Goal: Find specific page/section

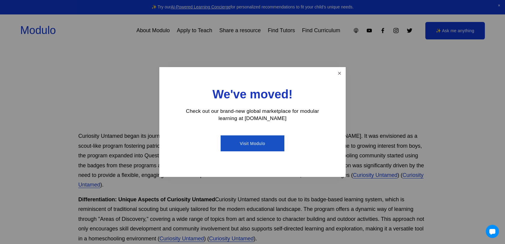
scroll to position [185, 0]
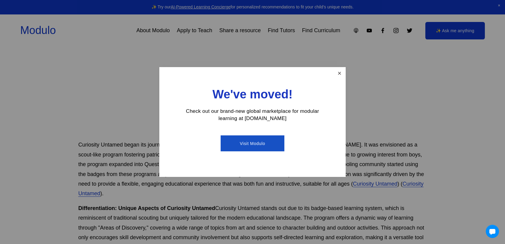
click at [340, 71] on link "Close" at bounding box center [339, 73] width 11 height 11
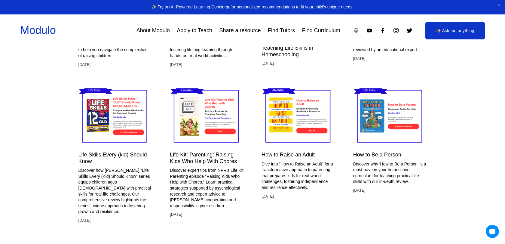
scroll to position [989, 0]
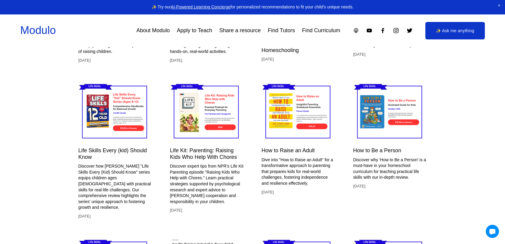
click at [150, 31] on link "About Modulo" at bounding box center [152, 30] width 33 height 11
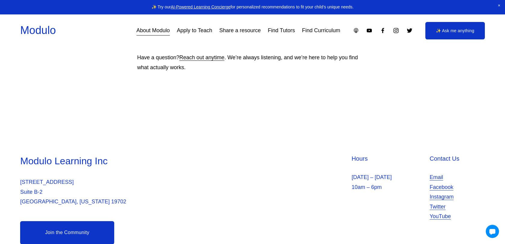
scroll to position [651, 0]
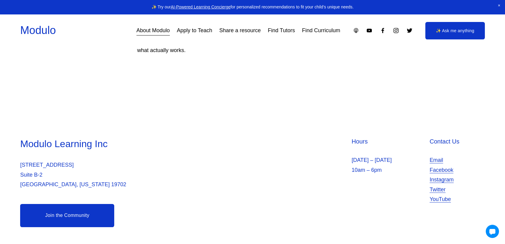
click at [309, 32] on link "Find Curriculum" at bounding box center [321, 30] width 38 height 11
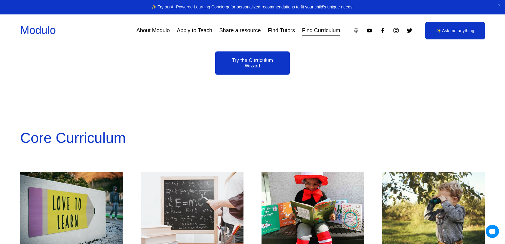
scroll to position [433, 0]
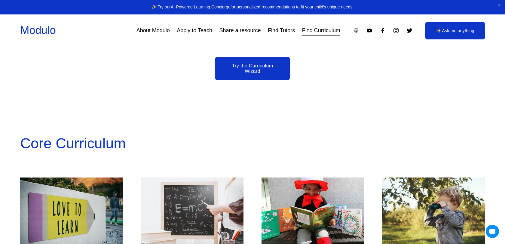
click at [250, 68] on link "Try the Curriculum Wizard" at bounding box center [252, 68] width 74 height 23
